Goal: Task Accomplishment & Management: Complete application form

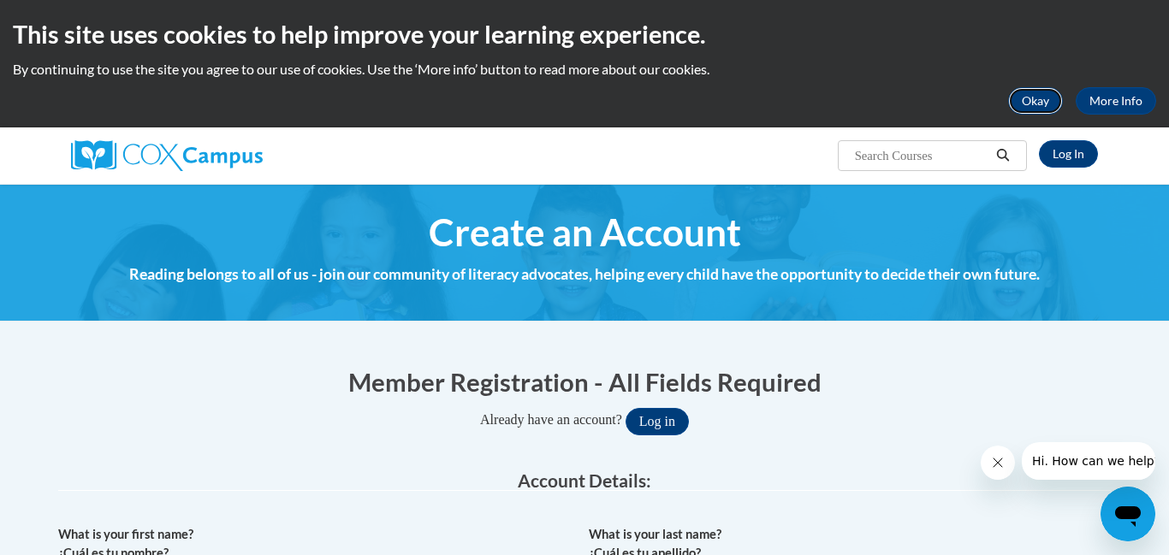
click at [1050, 100] on button "Okay" at bounding box center [1035, 100] width 55 height 27
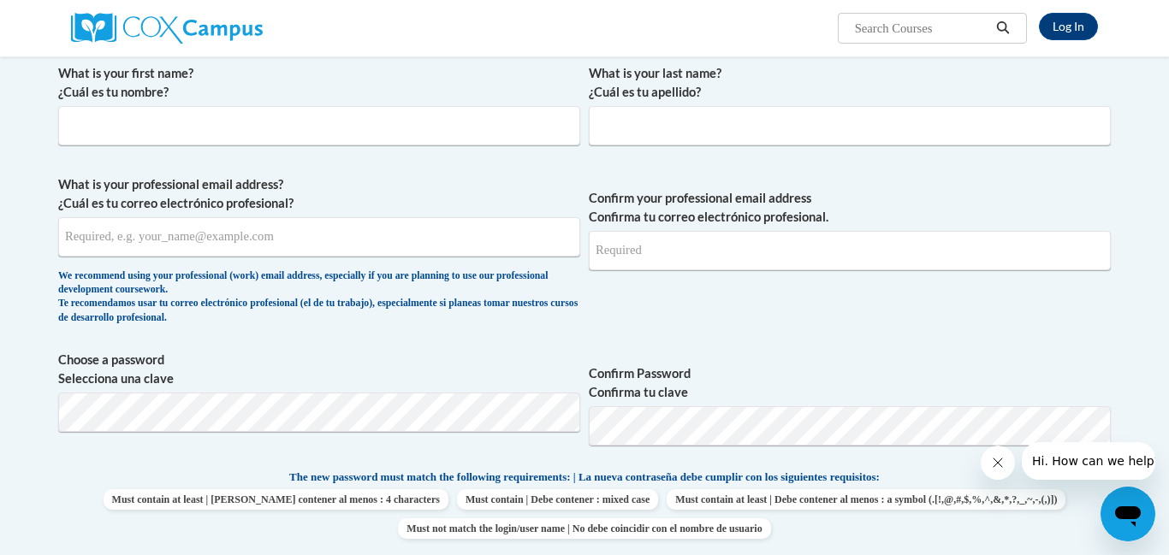
scroll to position [335, 0]
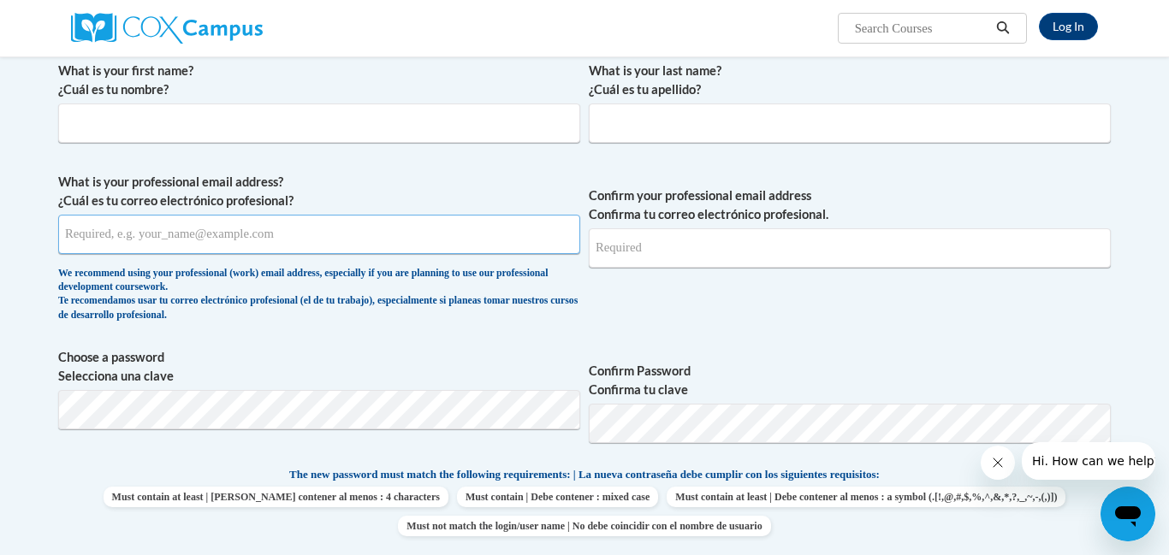
click at [352, 222] on input "What is your professional email address? ¿Cuál es tu correo electrónico profesi…" at bounding box center [319, 234] width 522 height 39
type input "keyona.holman1994@gmail.com"
click at [300, 122] on input "What is your first name? ¿Cuál es tu nombre?" at bounding box center [319, 123] width 522 height 39
type input "k"
type input "Kayla"
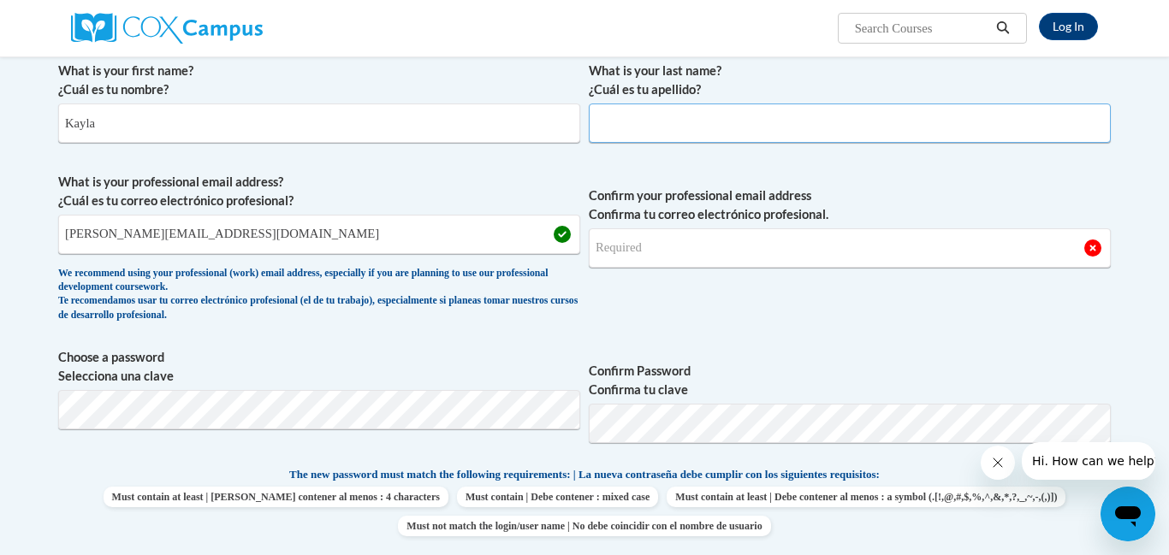
click at [778, 125] on input "What is your last name? ¿Cuál es tu apellido?" at bounding box center [850, 123] width 522 height 39
type input "Holman"
click at [679, 240] on input "Confirm your professional email address Confirma tu correo electrónico profesio…" at bounding box center [850, 247] width 522 height 39
click at [733, 329] on span "Confirm your professional email address Confirma tu correo electrónico profesio…" at bounding box center [850, 252] width 522 height 158
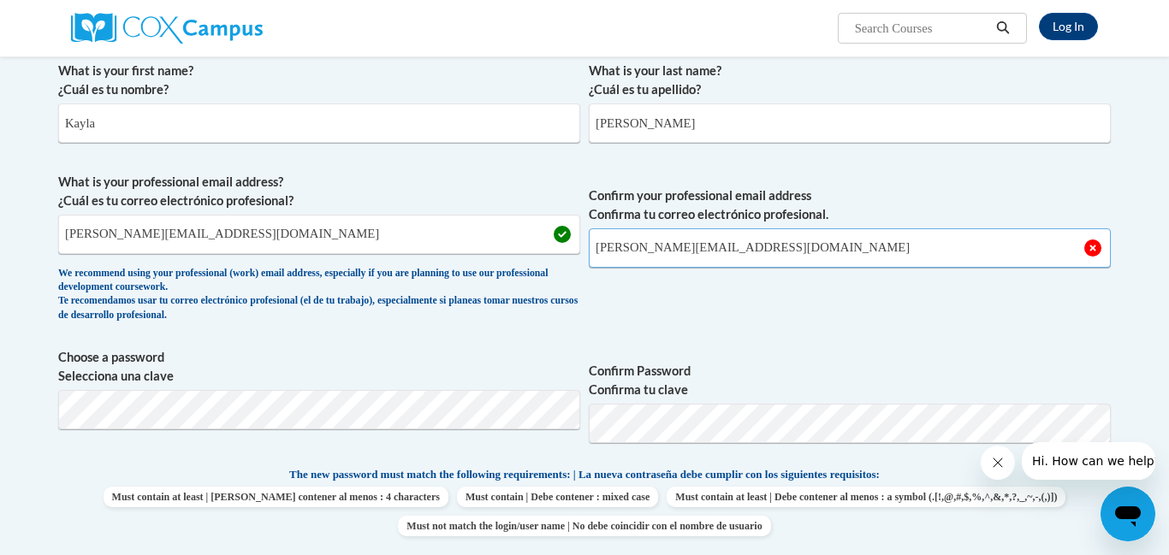
click at [603, 250] on input "Keyona.holman1994@gmail.com" at bounding box center [850, 247] width 522 height 39
type input "keyona.holman1994@gmail.com"
click at [677, 289] on span "Confirm your professional email address Confirma tu correo electrónico profesio…" at bounding box center [850, 252] width 522 height 158
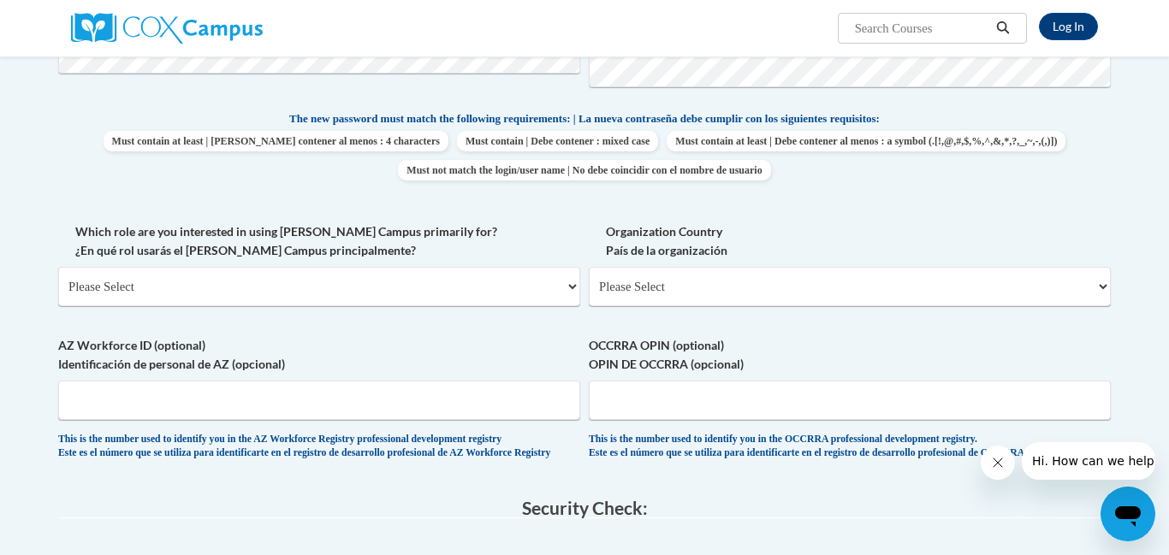
scroll to position [697, 0]
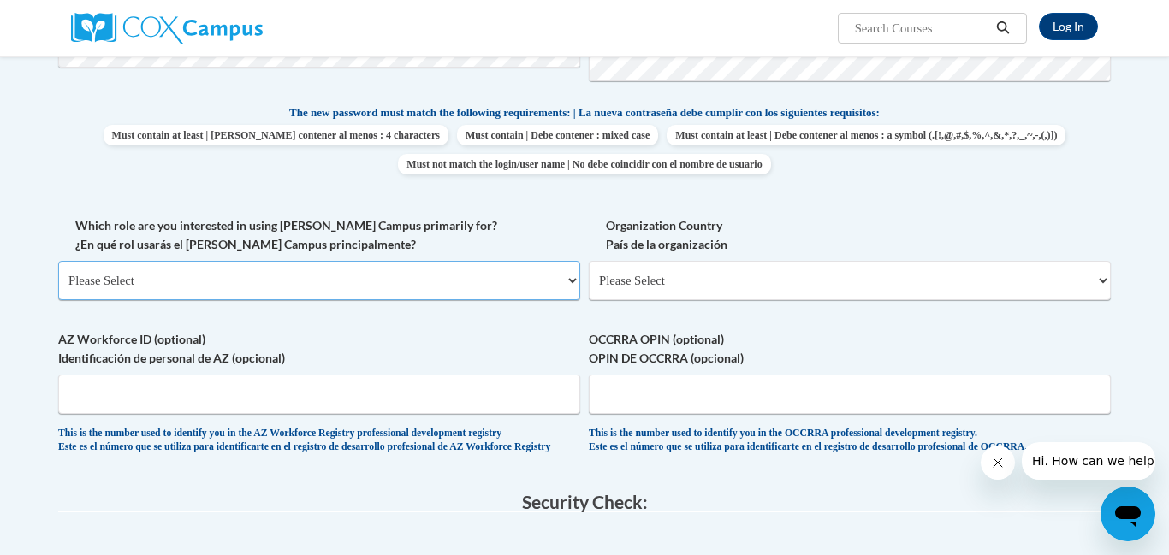
click at [281, 276] on select "Please Select College/University | Colegio/Universidad Community/Nonprofit Part…" at bounding box center [319, 280] width 522 height 39
select select "fbf2d438-af2f-41f8-98f1-81c410e29de3"
click at [58, 261] on select "Please Select College/University | Colegio/Universidad Community/Nonprofit Part…" at bounding box center [319, 280] width 522 height 39
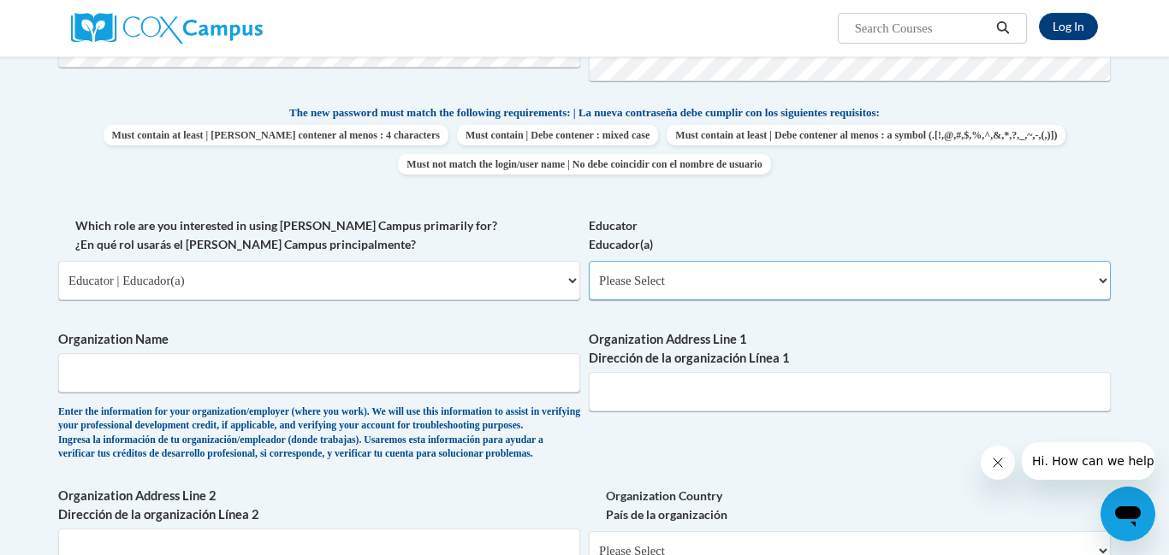
click at [634, 280] on select "Please Select Early Learning/Daycare Teacher/Family Home Care Provider | Maestr…" at bounding box center [850, 280] width 522 height 39
select select "6732b29e-f5f4-40e4-a595-7dafd2b8fb29"
click at [589, 261] on select "Please Select Early Learning/Daycare Teacher/Family Home Care Provider | Maestr…" at bounding box center [850, 280] width 522 height 39
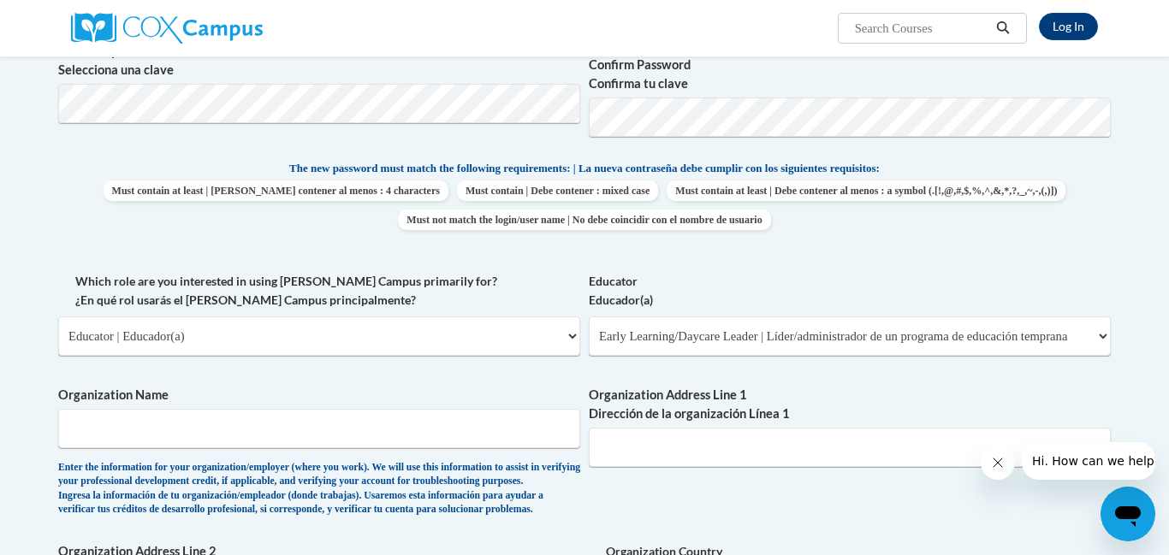
scroll to position [645, 0]
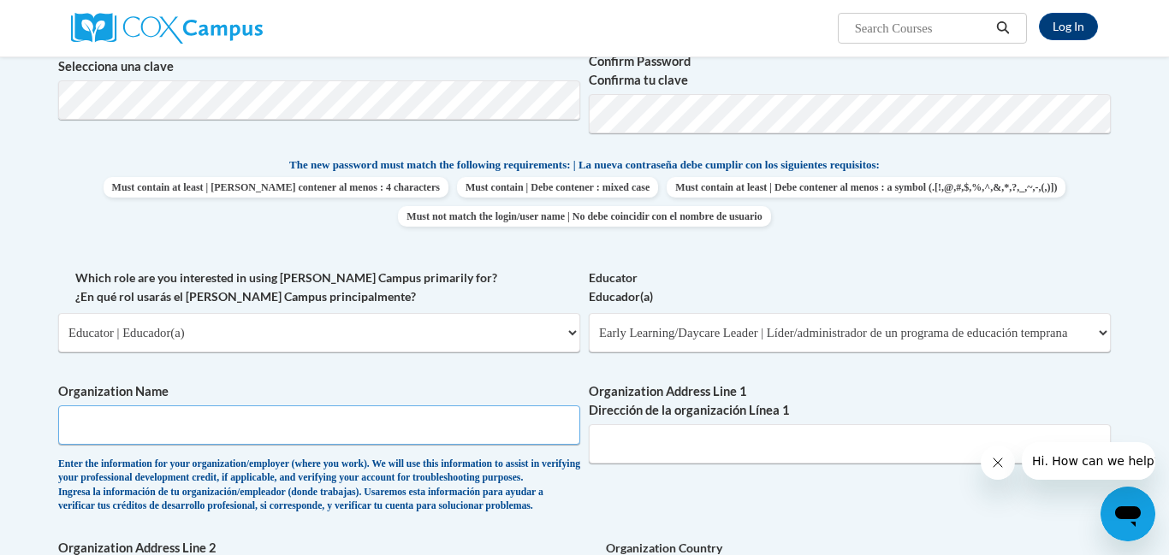
click at [525, 425] on input "Organization Name" at bounding box center [319, 424] width 522 height 39
type input "k"
click at [134, 429] on input "Karter Acameny" at bounding box center [319, 424] width 522 height 39
click at [138, 427] on input "Karter Acameny" at bounding box center [319, 424] width 522 height 39
click at [141, 431] on input "Karter Acameny" at bounding box center [319, 424] width 522 height 39
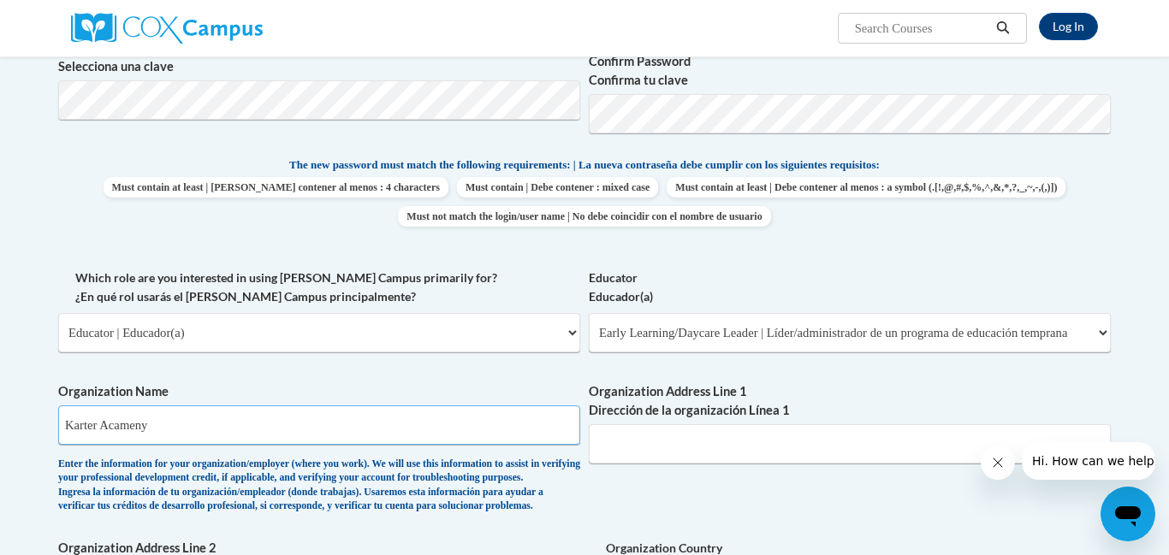
click at [141, 428] on input "Karter Acameny" at bounding box center [319, 424] width 522 height 39
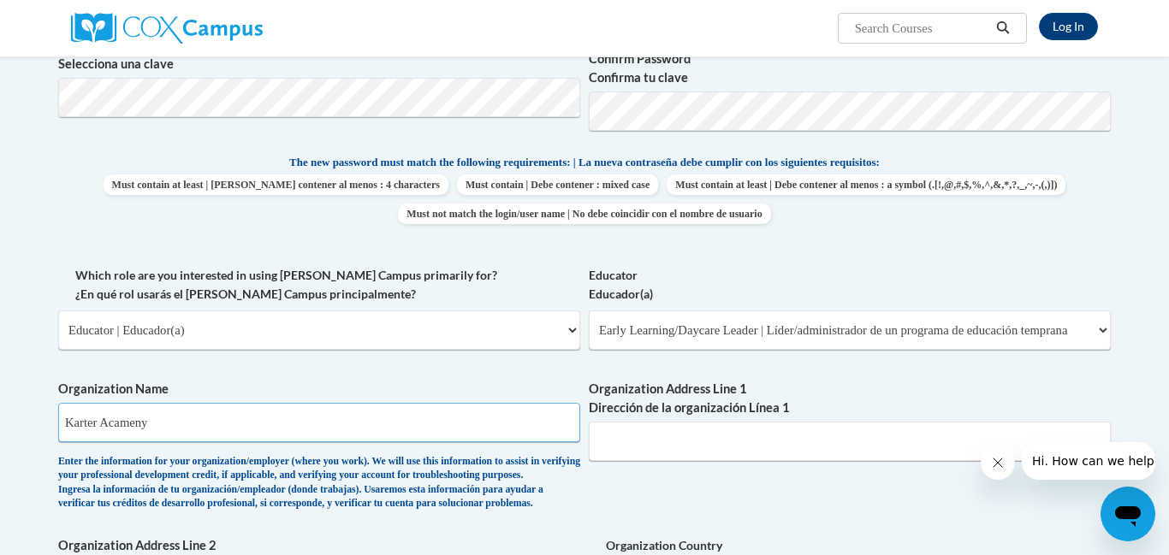
scroll to position [647, 0]
click at [501, 425] on input "Karter Acameny" at bounding box center [319, 423] width 522 height 39
click at [166, 425] on input "Karter Acameny" at bounding box center [319, 423] width 522 height 39
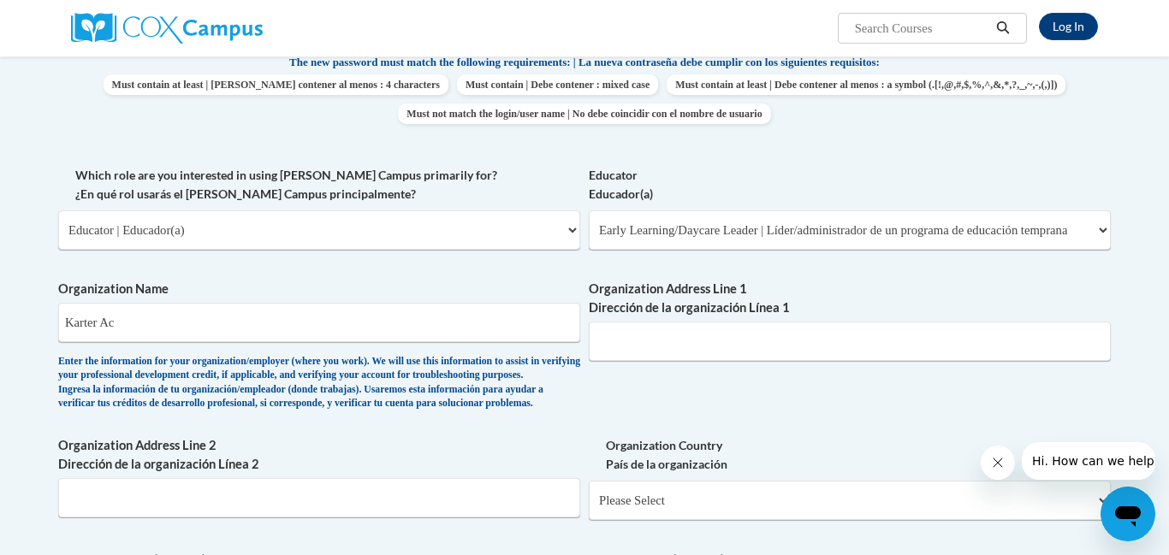
scroll to position [741, 0]
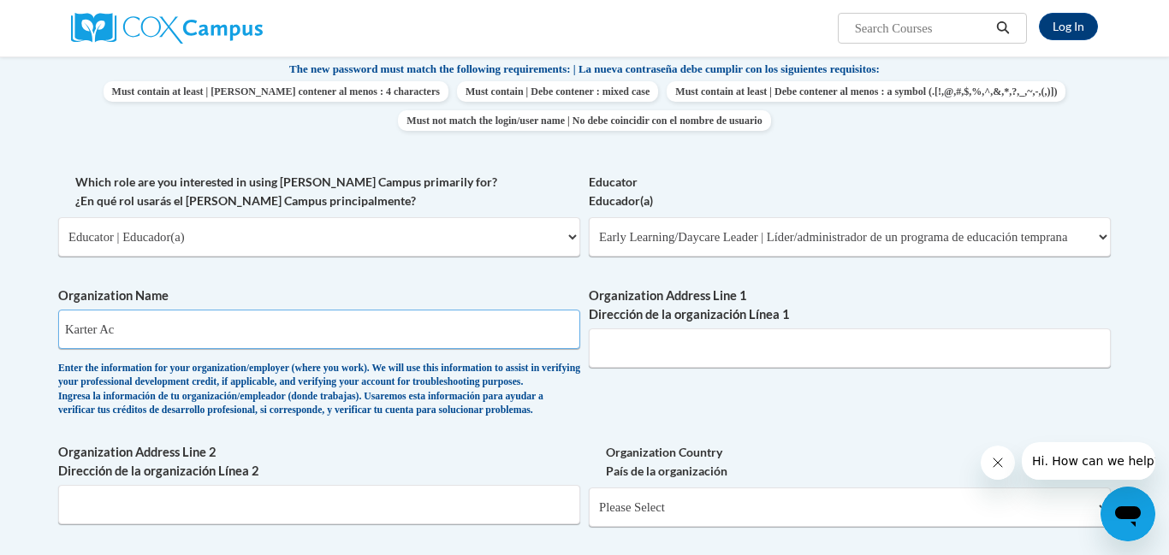
click at [147, 334] on input "Karter Ac" at bounding box center [319, 329] width 522 height 39
type input "KPA"
click at [666, 349] on input "Organization Address Line 1 Dirección de la organización Línea 1" at bounding box center [850, 347] width 522 height 39
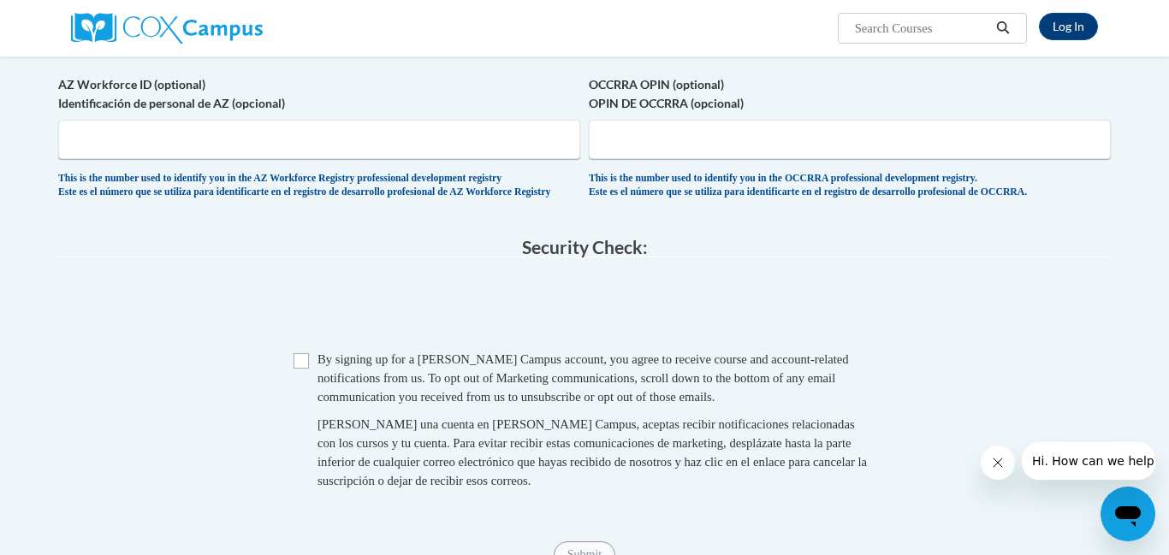
scroll to position [1226, 0]
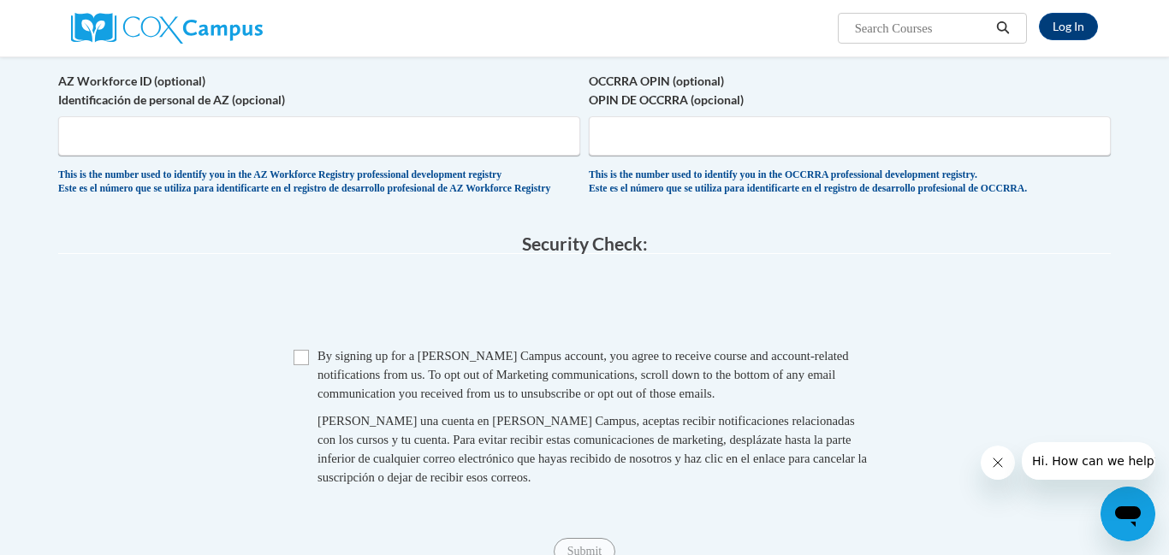
type input "790 Clay Rd"
click at [299, 365] on input "Checkbox" at bounding box center [300, 357] width 15 height 15
checkbox input "true"
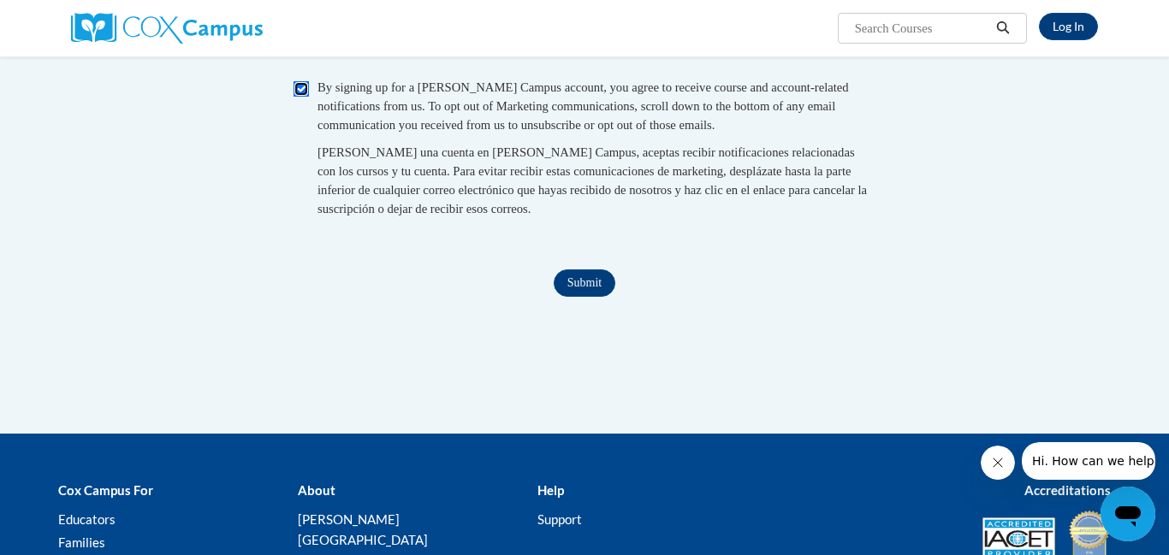
scroll to position [1499, 0]
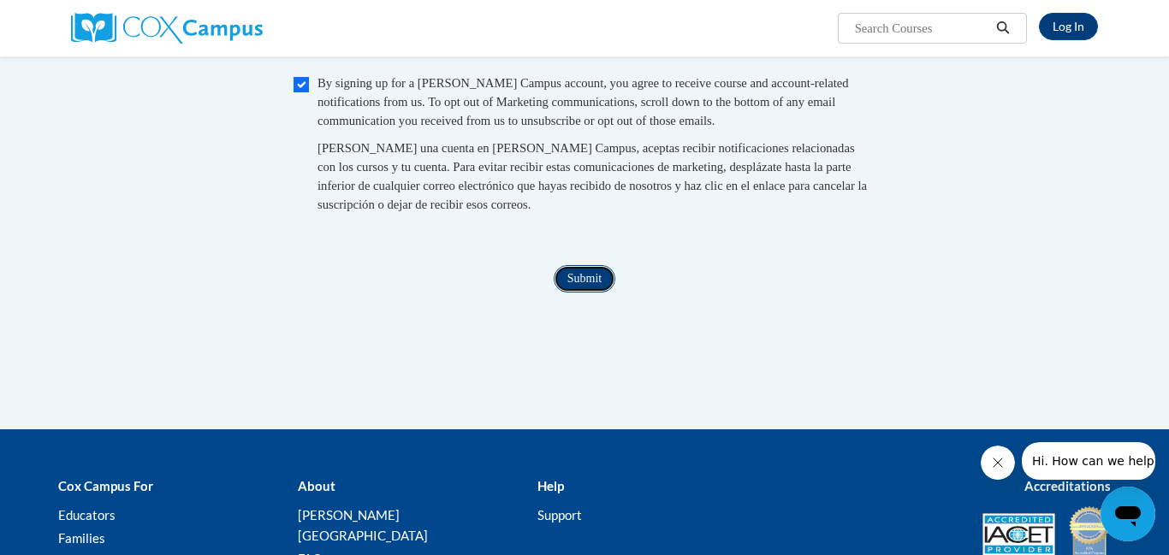
click at [577, 293] on input "Submit" at bounding box center [584, 278] width 62 height 27
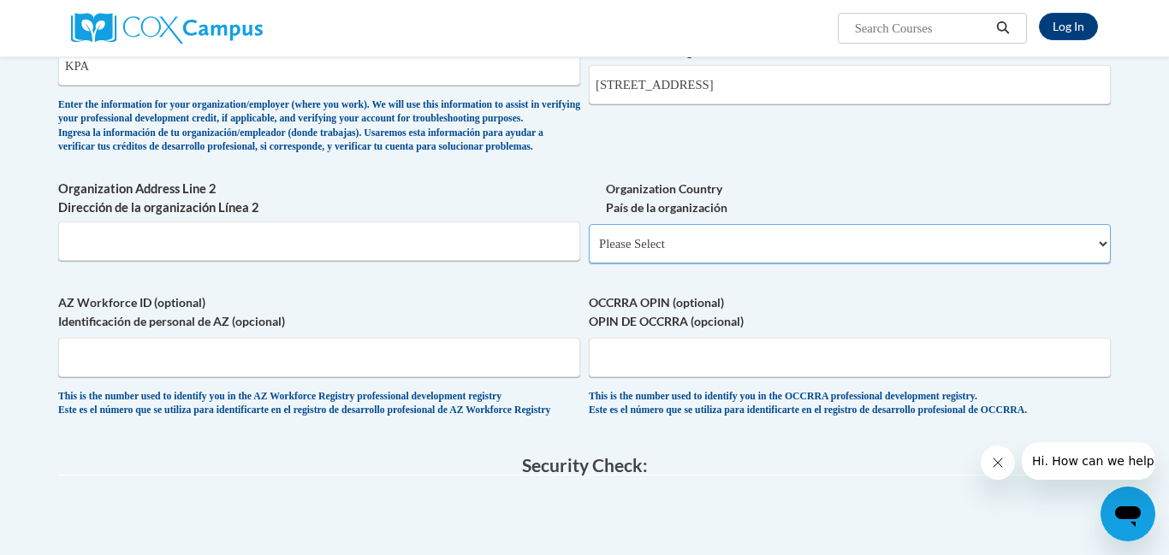
scroll to position [1008, 0]
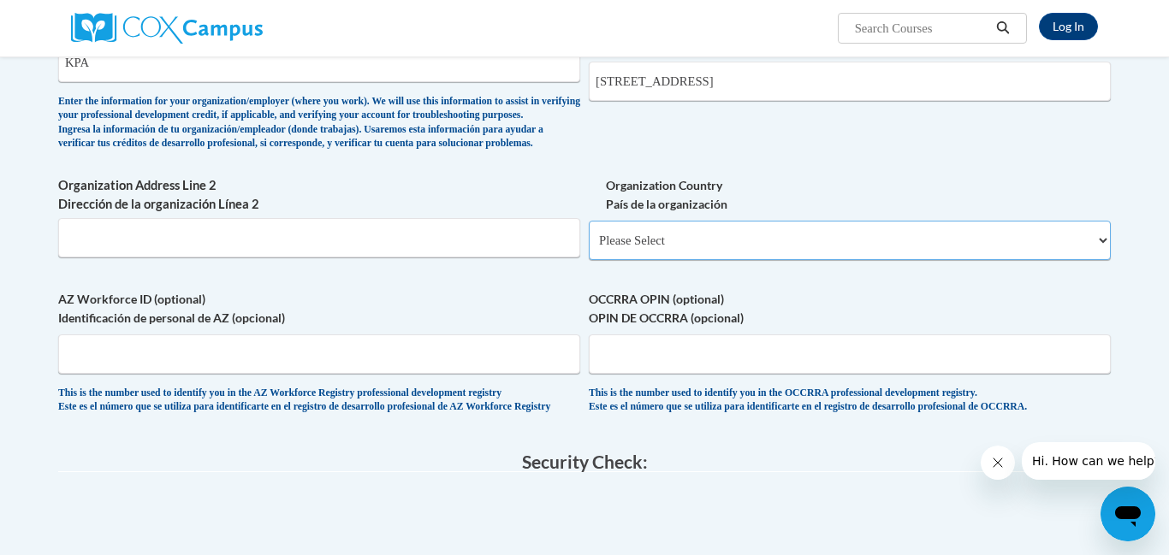
click at [914, 260] on select "Please Select United States | Estados Unidos Outside of the United States | Fue…" at bounding box center [850, 240] width 522 height 39
select select "ad49bcad-a171-4b2e-b99c-48b446064914"
click at [589, 249] on select "Please Select United States | Estados Unidos Outside of the United States | Fue…" at bounding box center [850, 240] width 522 height 39
select select
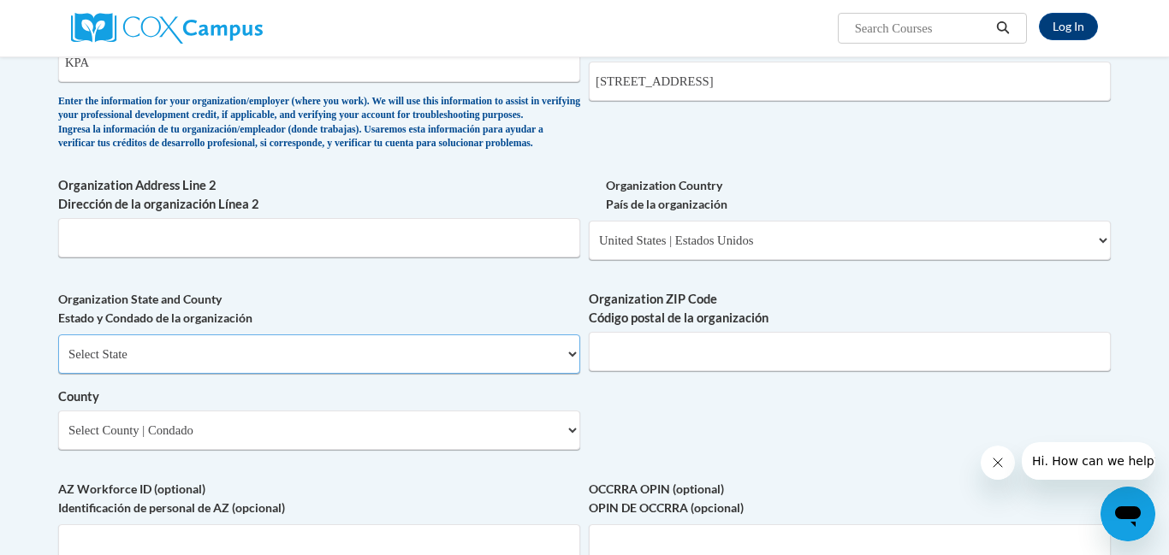
click at [423, 374] on select "Select State Alabama Alaska Arizona Arkansas California Colorado Connecticut De…" at bounding box center [319, 353] width 522 height 39
select select "Georgia"
click at [58, 362] on select "Select State Alabama Alaska Arizona Arkansas California Colorado Connecticut De…" at bounding box center [319, 353] width 522 height 39
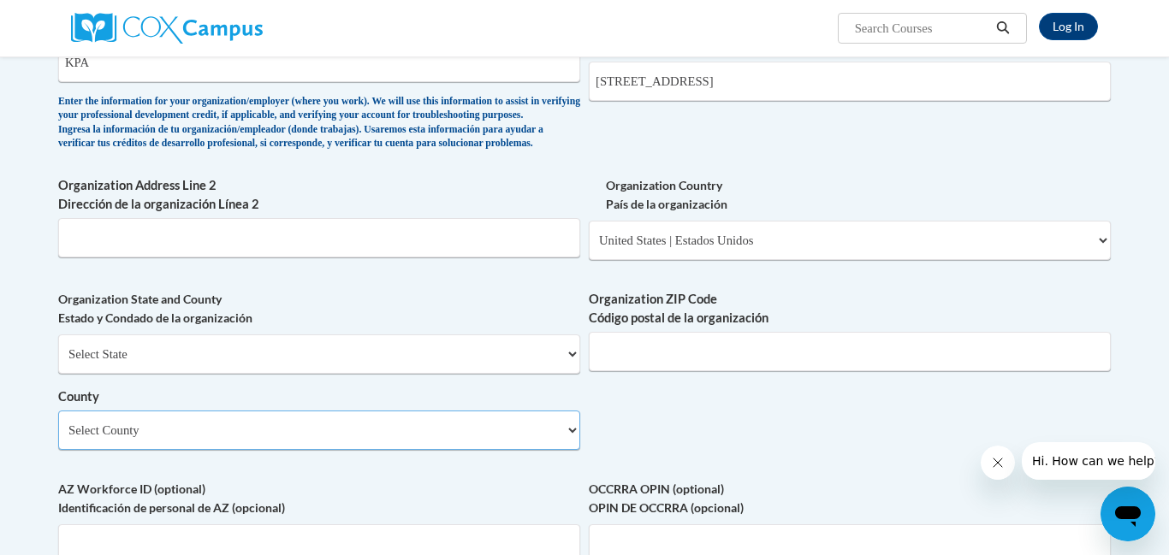
click at [438, 450] on select "Select County Appling Atkinson Bacon Baker Baldwin Banks Barrow Bartow Ben Hill…" at bounding box center [319, 430] width 522 height 39
select select "Cobb"
click at [58, 438] on select "Select County Appling Atkinson Bacon Baker Baldwin Banks Barrow Bartow Ben Hill…" at bounding box center [319, 430] width 522 height 39
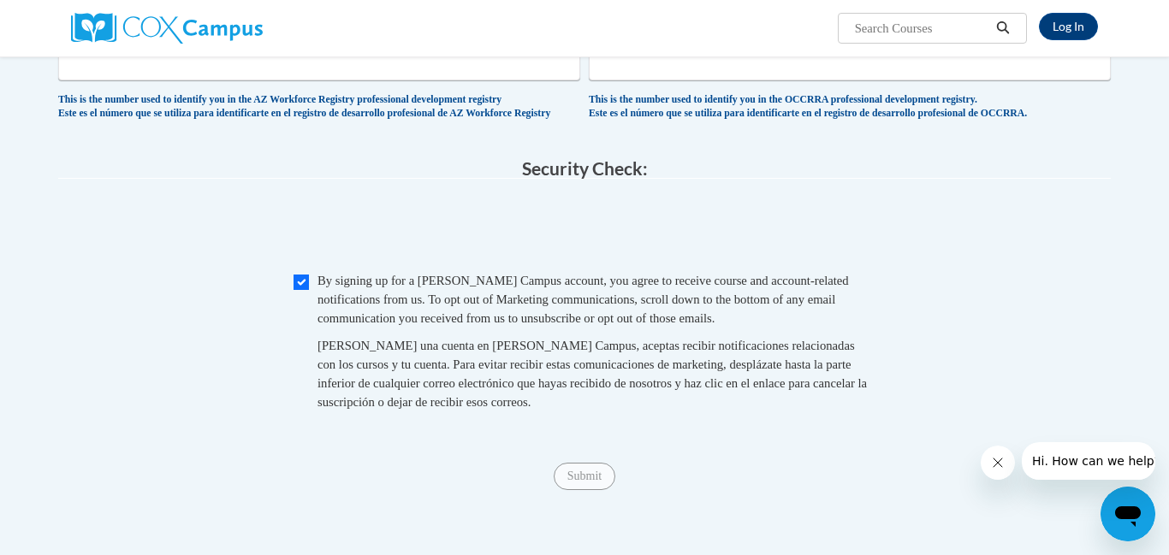
click at [701, 382] on span "Al crear una cuenta en Cox Campus, aceptas recibir notificaciones relacionadas …" at bounding box center [591, 374] width 549 height 70
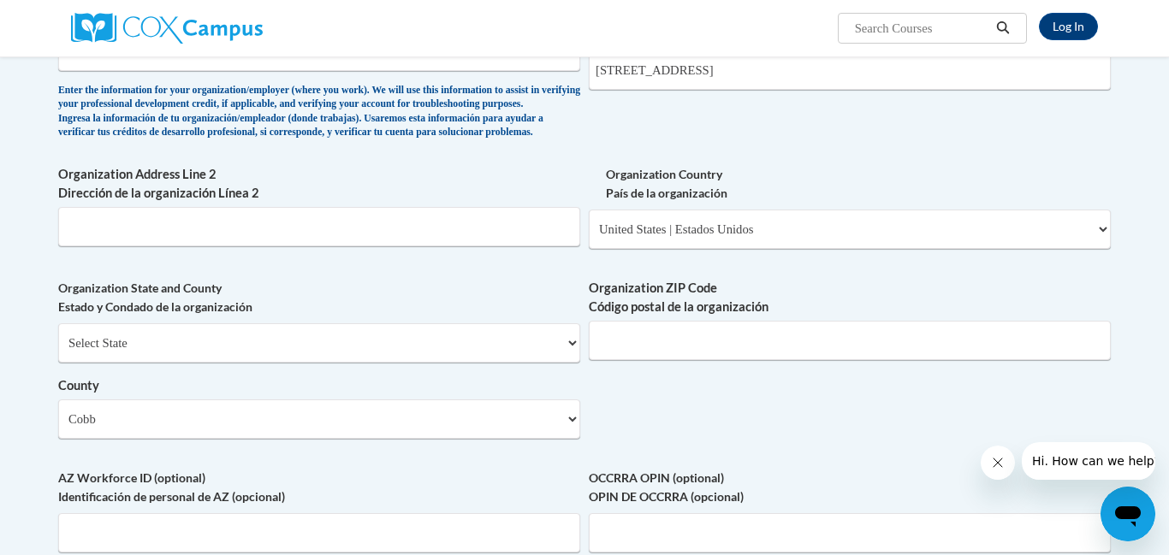
scroll to position [1011, 0]
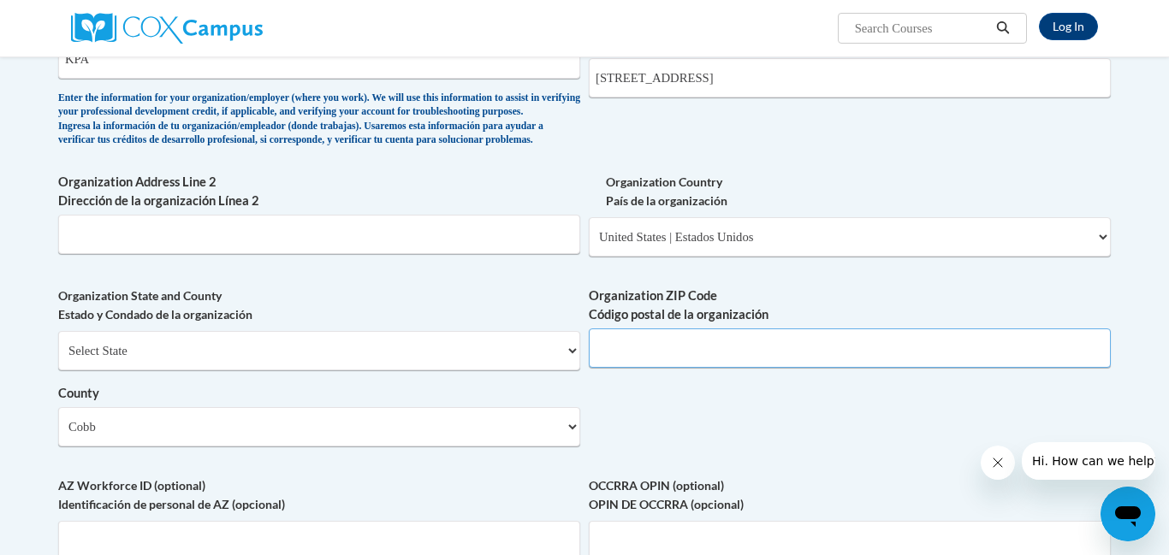
click at [978, 368] on input "Organization ZIP Code Código postal de la organización" at bounding box center [850, 347] width 522 height 39
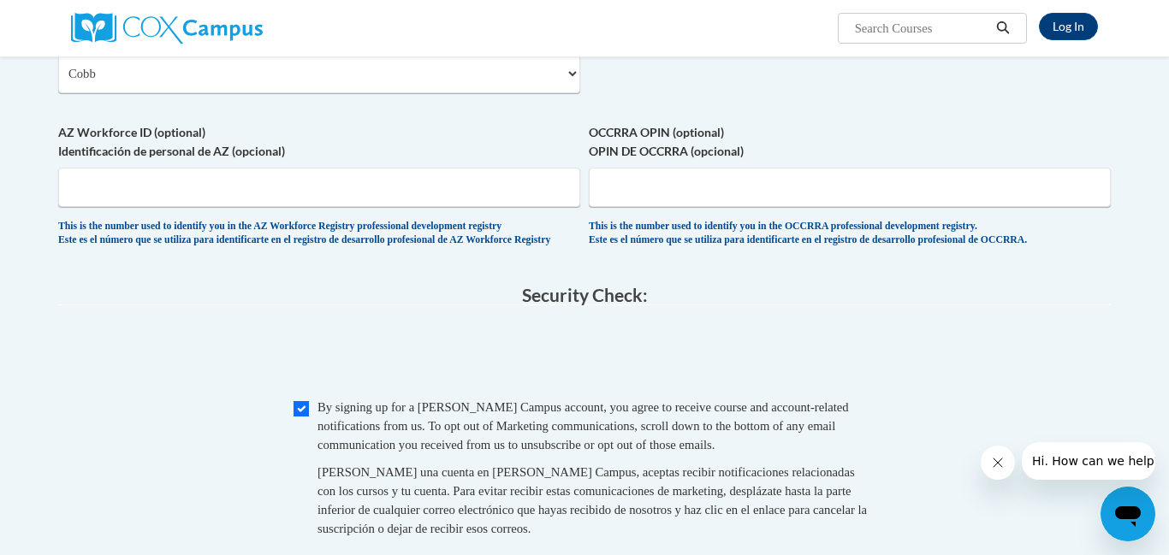
scroll to position [1424, 0]
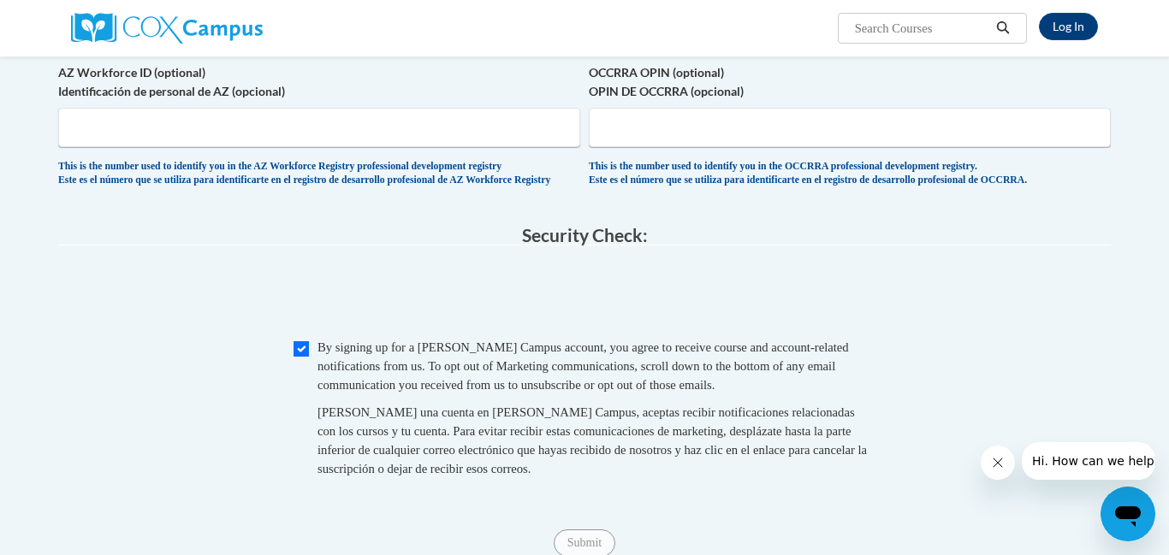
type input "30106"
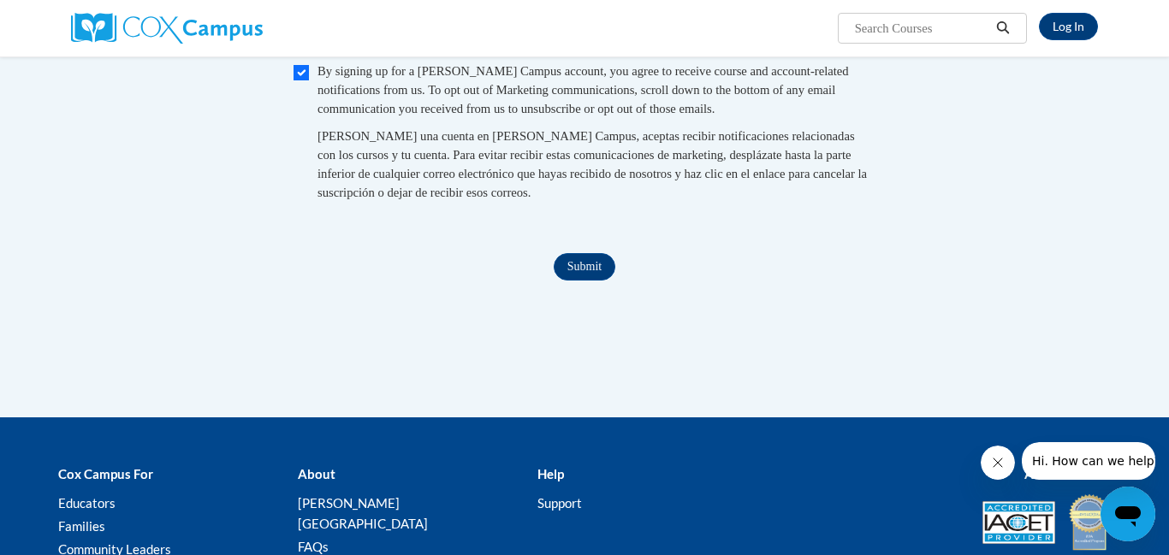
scroll to position [1886, 0]
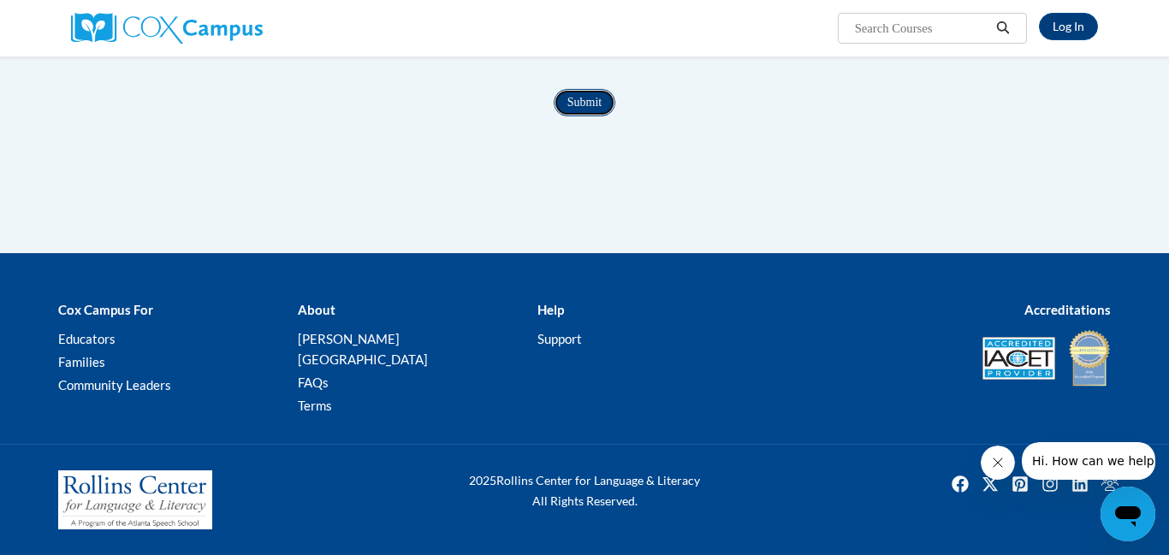
click at [591, 116] on input "Submit" at bounding box center [584, 102] width 62 height 27
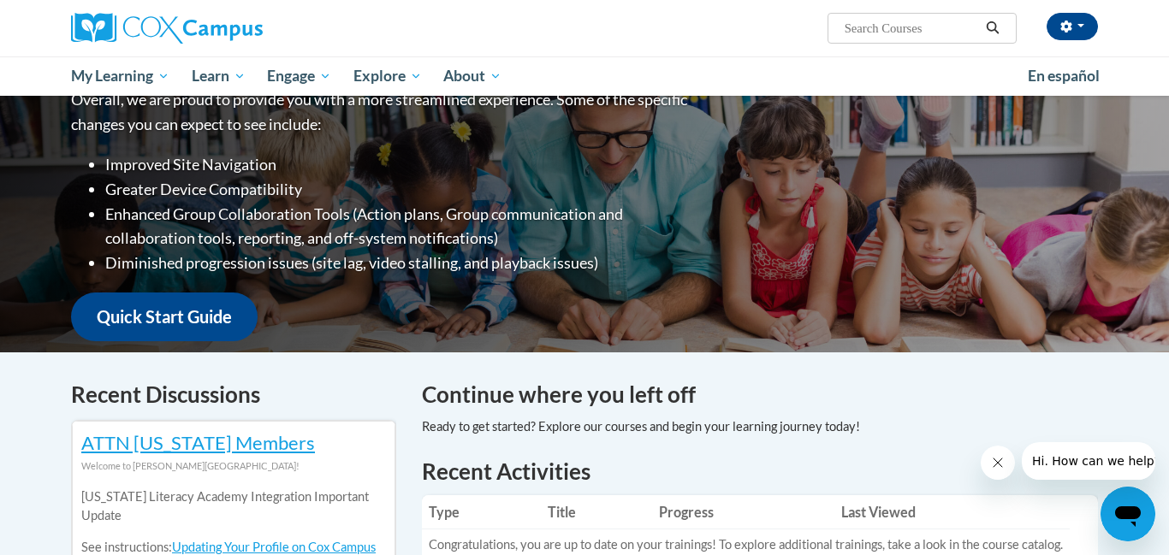
scroll to position [237, 0]
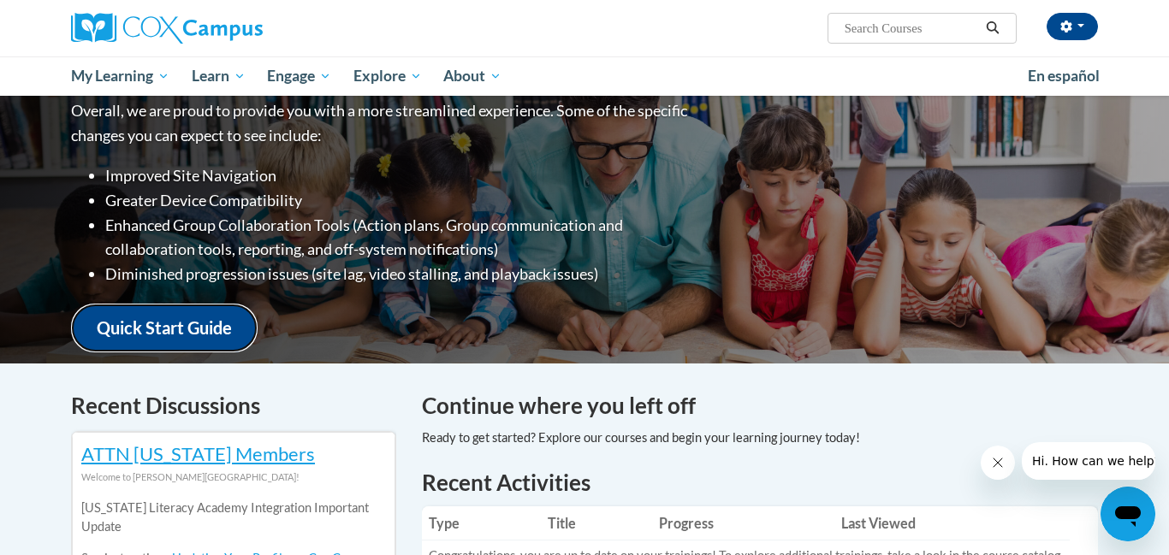
click at [198, 304] on link "Quick Start Guide" at bounding box center [164, 328] width 186 height 49
